Goal: Task Accomplishment & Management: Complete application form

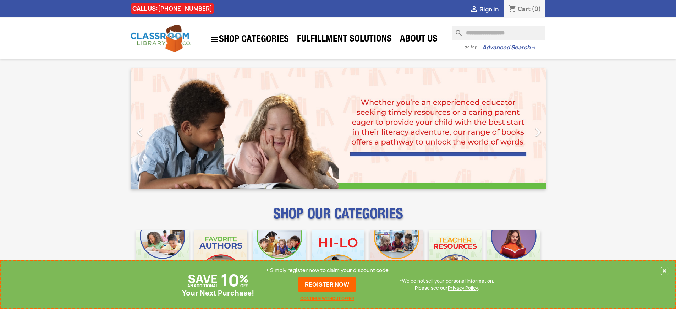
click at [327, 270] on p "+ Simply register now to claim your discount code" at bounding box center [327, 269] width 123 height 7
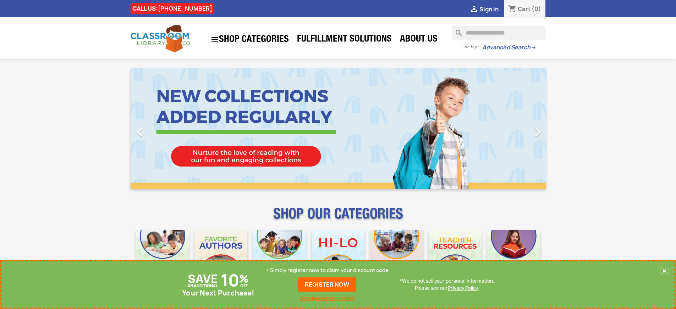
click at [327, 270] on p "+ Simply register now to claim your discount code" at bounding box center [327, 269] width 123 height 7
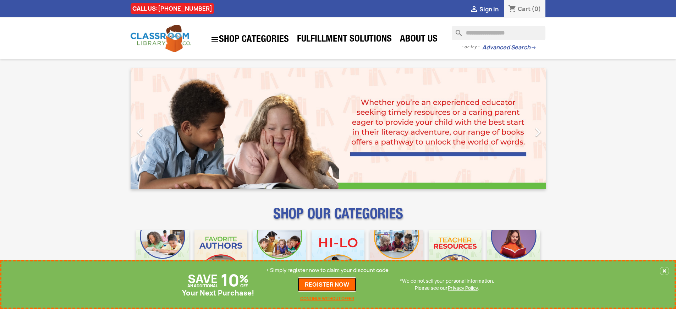
click at [327, 284] on link "REGISTER NOW" at bounding box center [327, 284] width 59 height 14
click at [327, 270] on p "+ Simply register now to claim your discount code" at bounding box center [327, 269] width 123 height 7
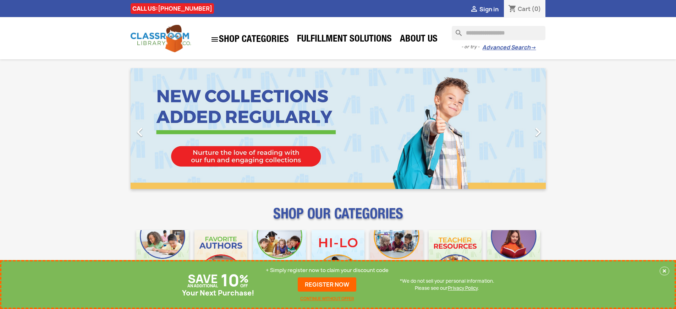
click at [327, 270] on p "+ Simply register now to claim your discount code" at bounding box center [327, 269] width 123 height 7
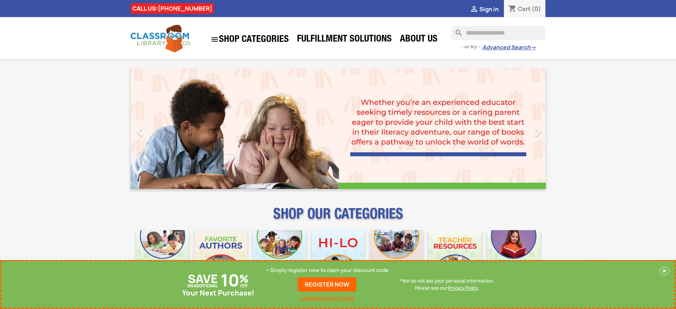
click at [327, 270] on p "+ Simply register now to claim your discount code" at bounding box center [327, 269] width 123 height 7
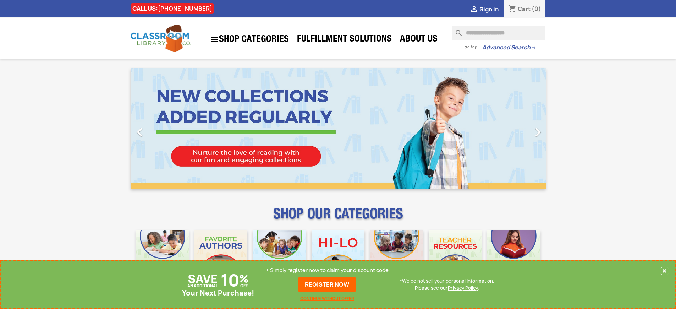
click at [327, 270] on p "+ Simply register now to claim your discount code" at bounding box center [327, 269] width 123 height 7
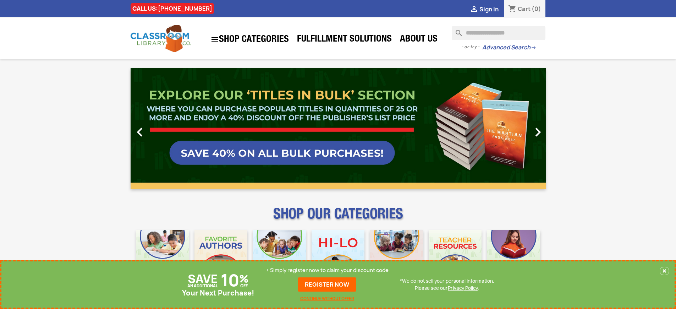
click at [327, 284] on link "REGISTER NOW" at bounding box center [327, 284] width 59 height 14
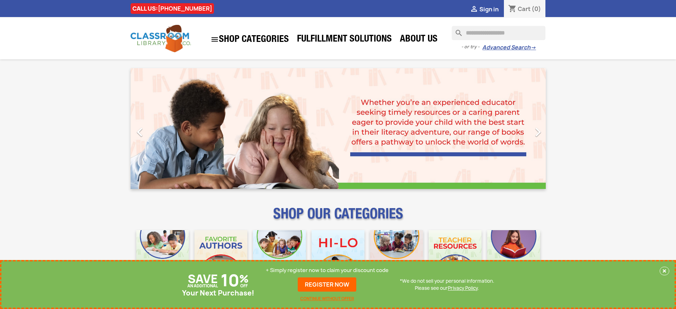
click at [327, 270] on p "+ Simply register now to claim your discount code" at bounding box center [327, 269] width 123 height 7
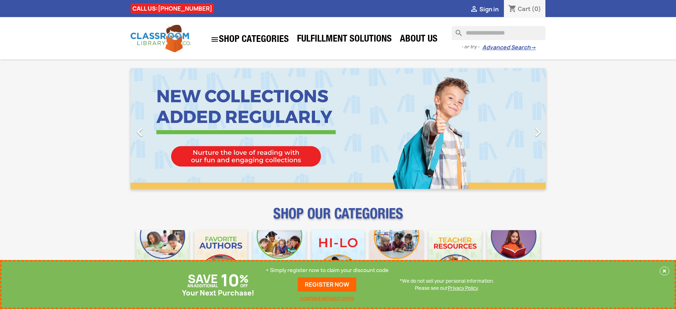
click at [327, 270] on p "+ Simply register now to claim your discount code" at bounding box center [327, 269] width 123 height 7
click at [327, 284] on link "REGISTER NOW" at bounding box center [327, 284] width 59 height 14
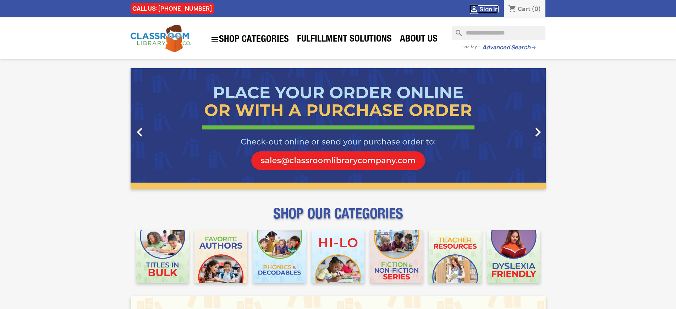
click at [489, 9] on span "Sign in" at bounding box center [488, 9] width 19 height 8
